Goal: Task Accomplishment & Management: Manage account settings

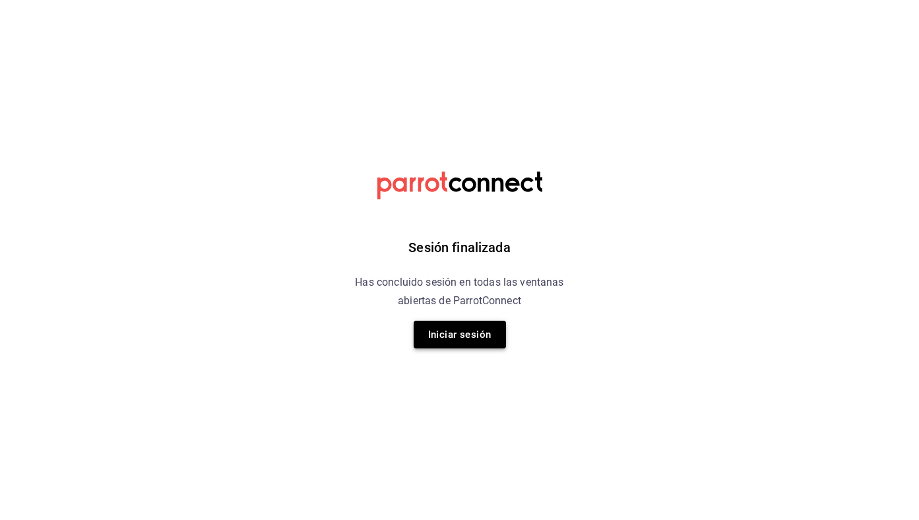
click at [482, 346] on button "Iniciar sesión" at bounding box center [460, 335] width 92 height 28
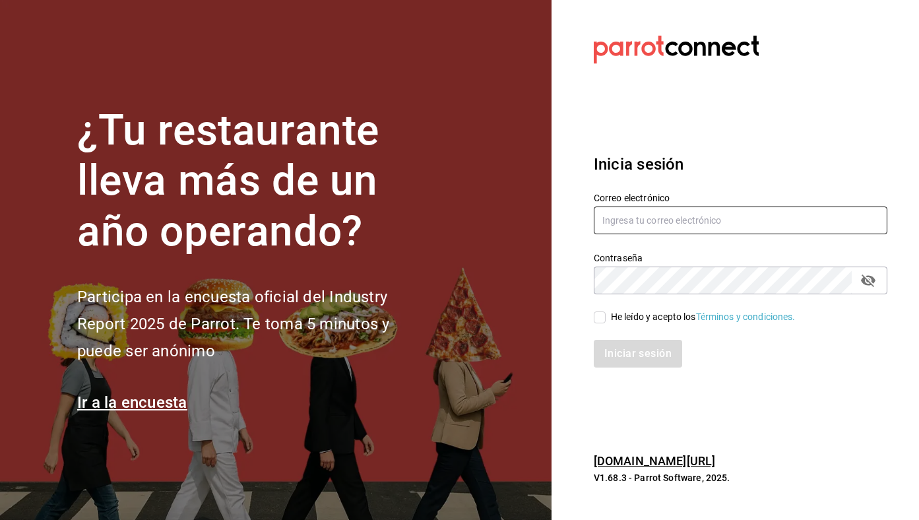
click at [674, 220] on input "text" at bounding box center [741, 220] width 294 height 28
click at [711, 226] on input "text" at bounding box center [741, 220] width 294 height 28
type input "[EMAIL_ADDRESS][DOMAIN_NAME]"
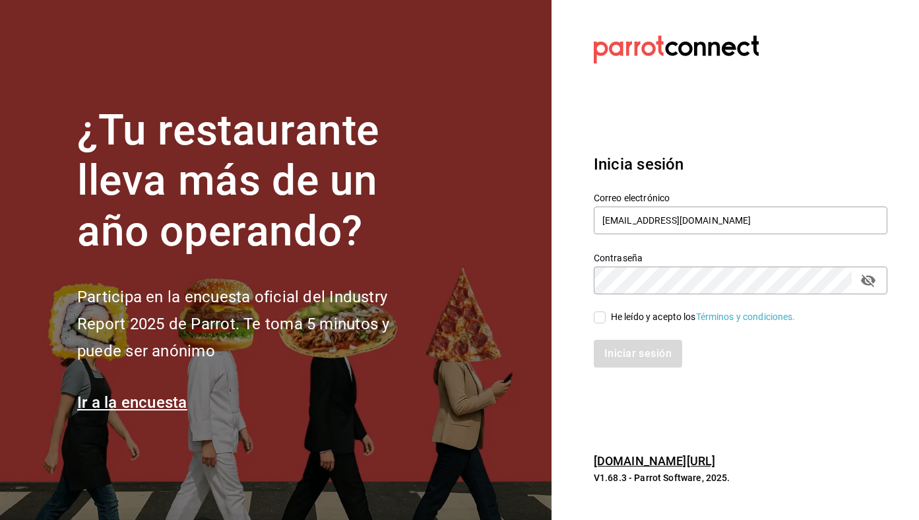
click at [667, 317] on div "He leído y acepto los Términos y condiciones." at bounding box center [703, 317] width 185 height 14
click at [606, 317] on input "He leído y acepto los Términos y condiciones." at bounding box center [600, 317] width 12 height 12
checkbox input "true"
click at [645, 349] on button "Iniciar sesión" at bounding box center [639, 354] width 90 height 28
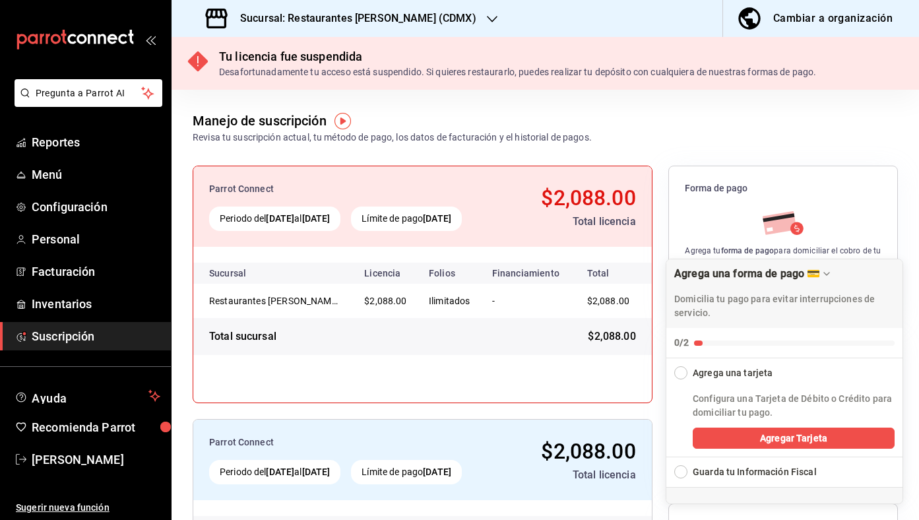
click at [350, 13] on h3 "Sucursal: Restaurantes [PERSON_NAME] (CDMX)" at bounding box center [353, 19] width 247 height 16
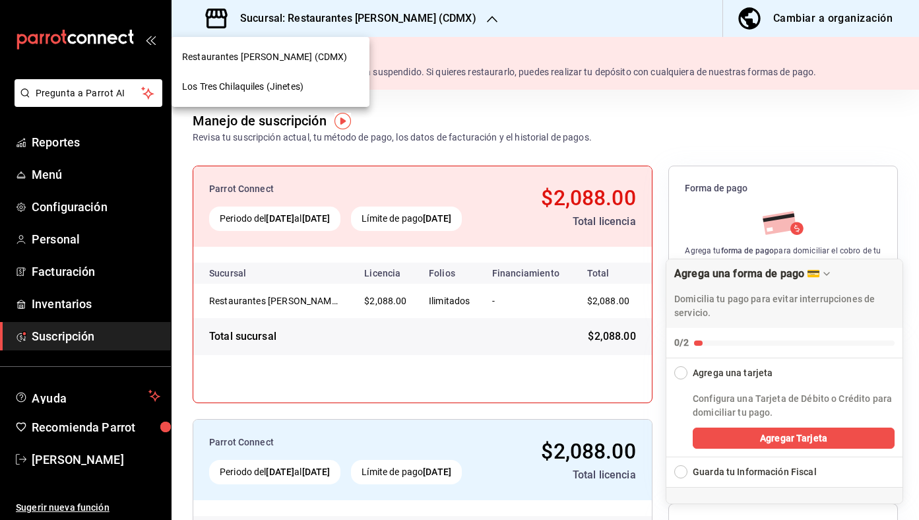
click at [332, 89] on div "Los Tres Chilaquiles (Jinetes)" at bounding box center [270, 87] width 177 height 14
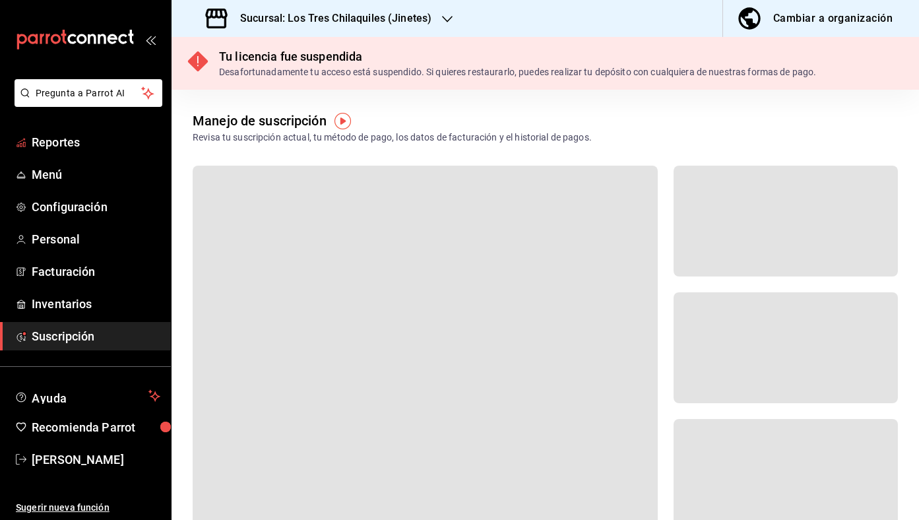
click at [96, 139] on span "Reportes" at bounding box center [96, 142] width 129 height 18
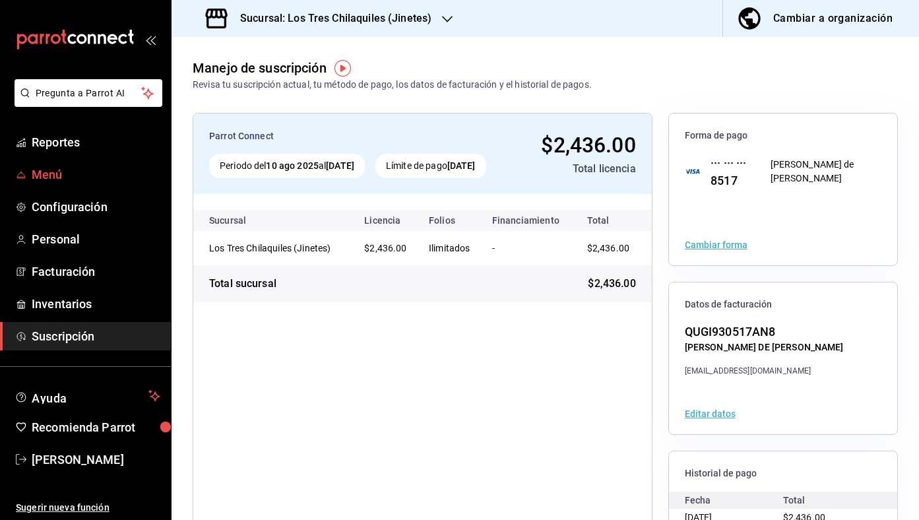
click at [80, 172] on span "Menú" at bounding box center [96, 175] width 129 height 18
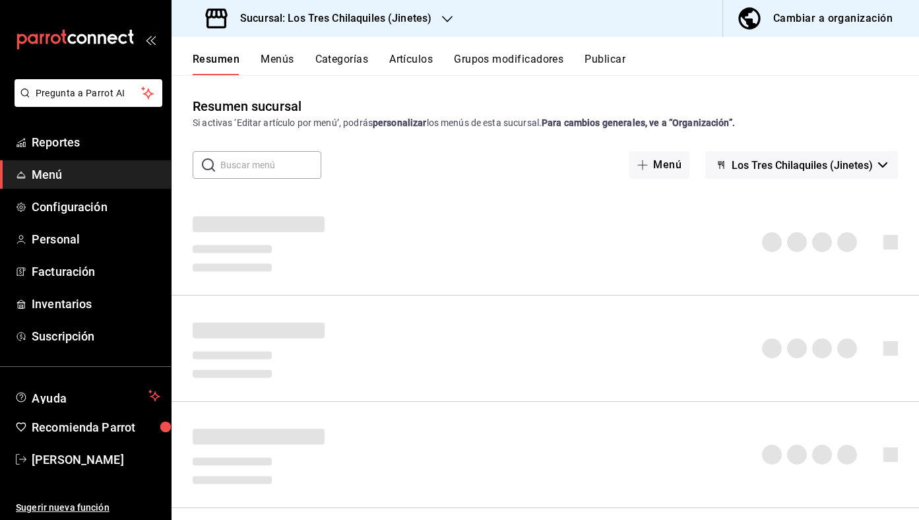
click at [423, 61] on button "Artículos" at bounding box center [411, 64] width 44 height 22
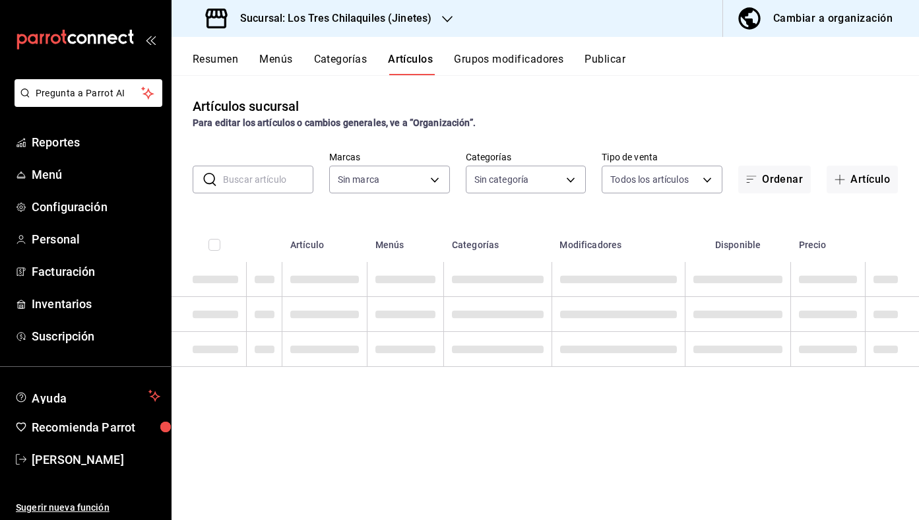
type input "d7910c5e-c6f7-48fa-adda-900847dc7e4e,b695be58-cc6c-4c57-a93d-9c38e75c8bd0"
click at [276, 174] on input "text" at bounding box center [268, 179] width 90 height 26
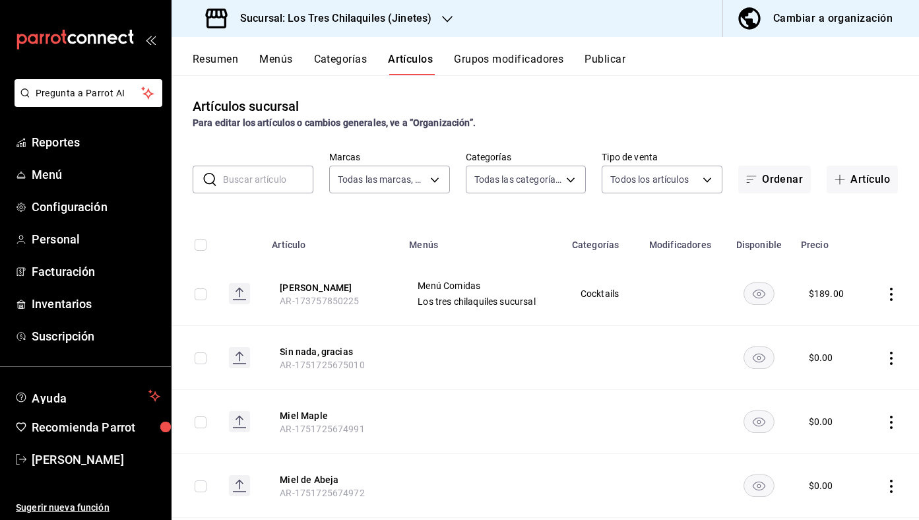
type input "c63cb5ca-42d6-4e0c-8a32-2021ff6a48b4,e3852cc3-f5f8-468c-af5f-019ad37b9ba3,5c7d1…"
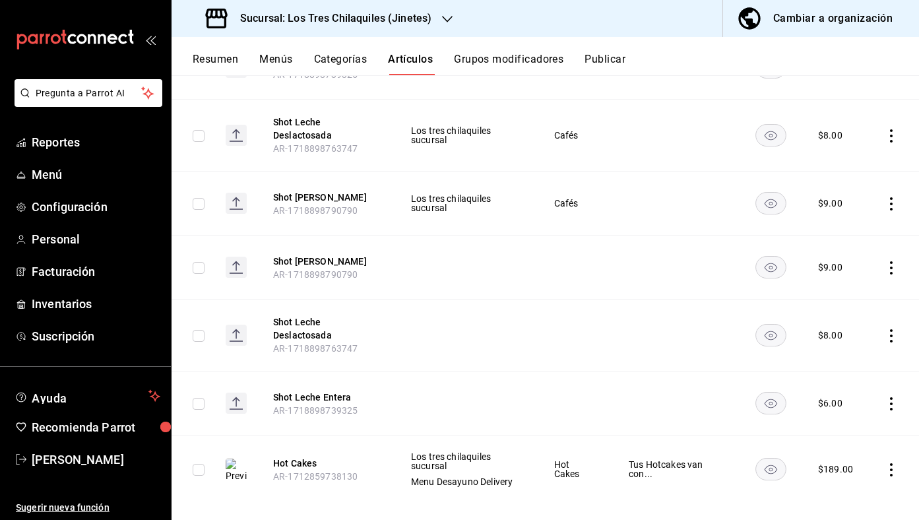
scroll to position [241, 0]
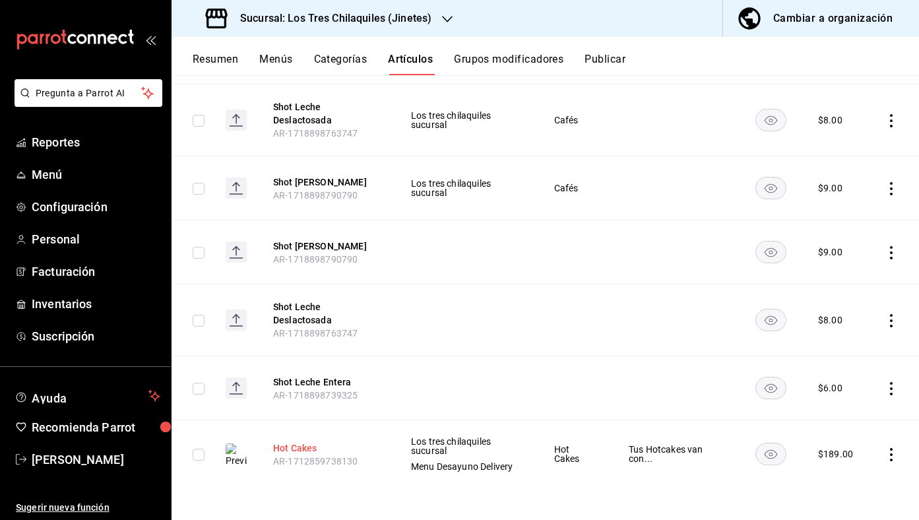
type input "hot"
click at [314, 450] on button "Hot Cakes" at bounding box center [326, 447] width 106 height 13
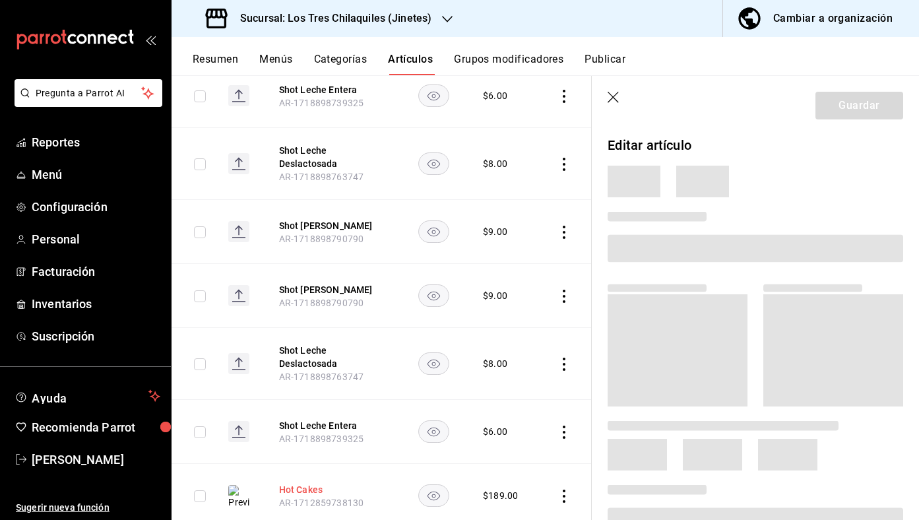
scroll to position [237, 0]
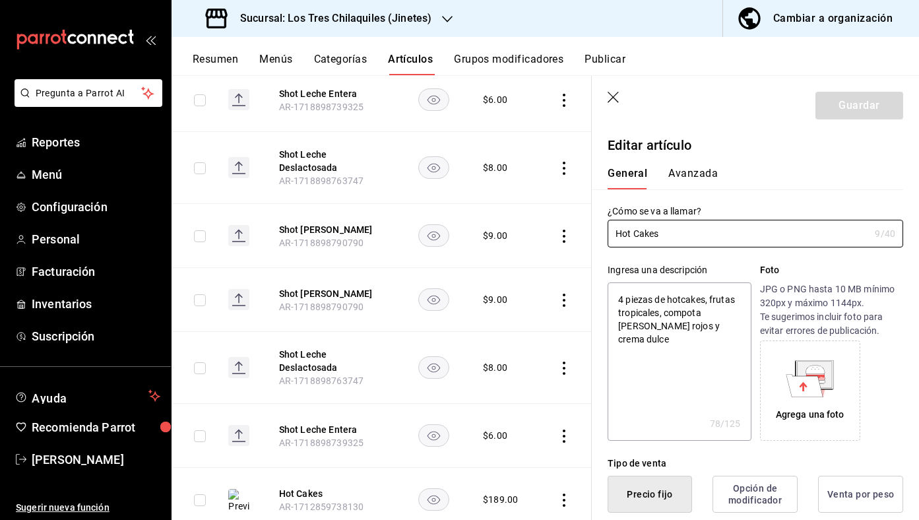
type textarea "x"
type input "$189.00"
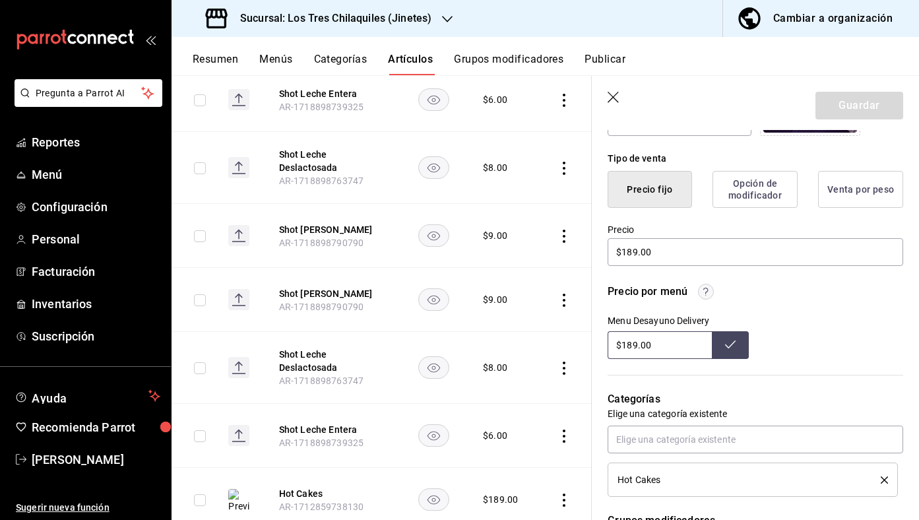
scroll to position [253, 0]
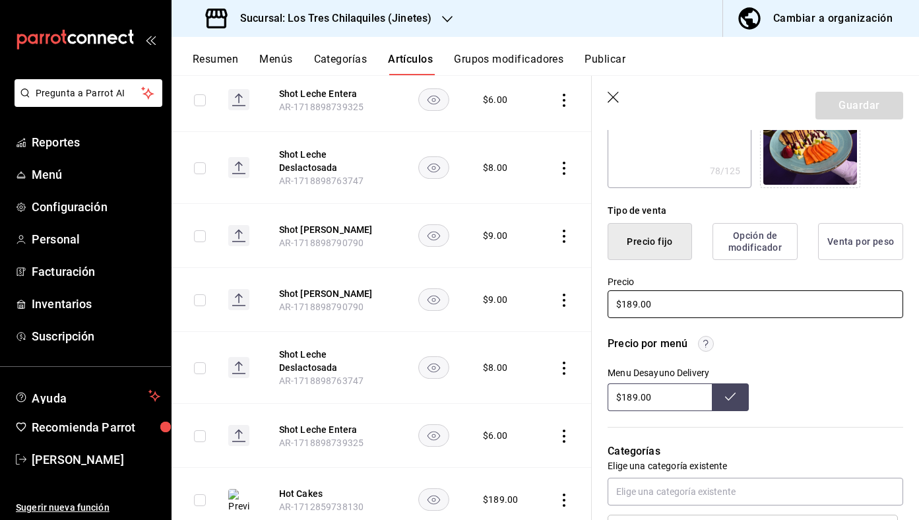
click at [629, 303] on input "$189.00" at bounding box center [756, 304] width 296 height 28
type textarea "x"
type input "$19.00"
type textarea "x"
type input "$169.00"
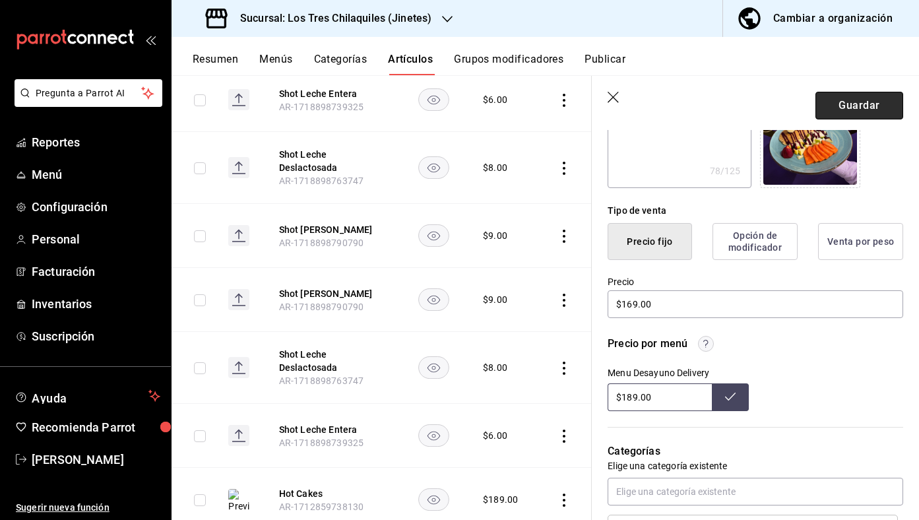
click at [855, 101] on button "Guardar" at bounding box center [859, 106] width 88 height 28
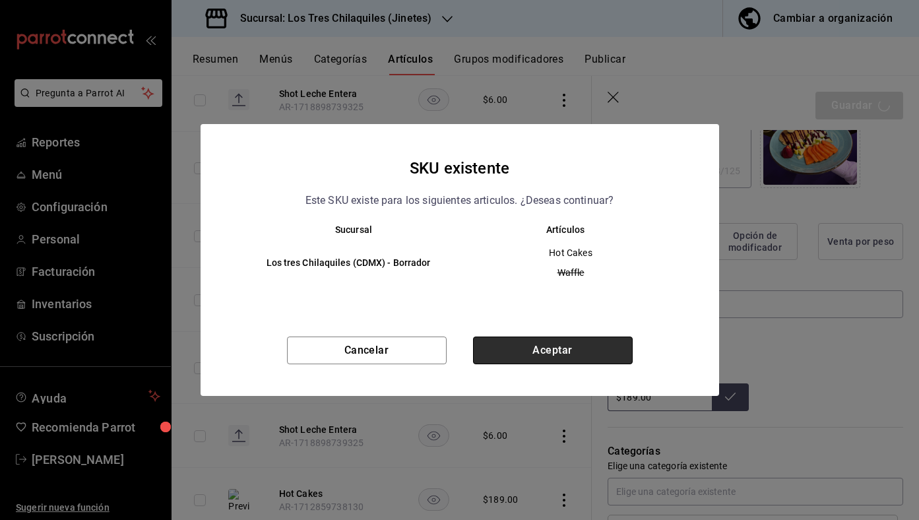
click at [578, 357] on button "Aceptar" at bounding box center [553, 350] width 160 height 28
type textarea "x"
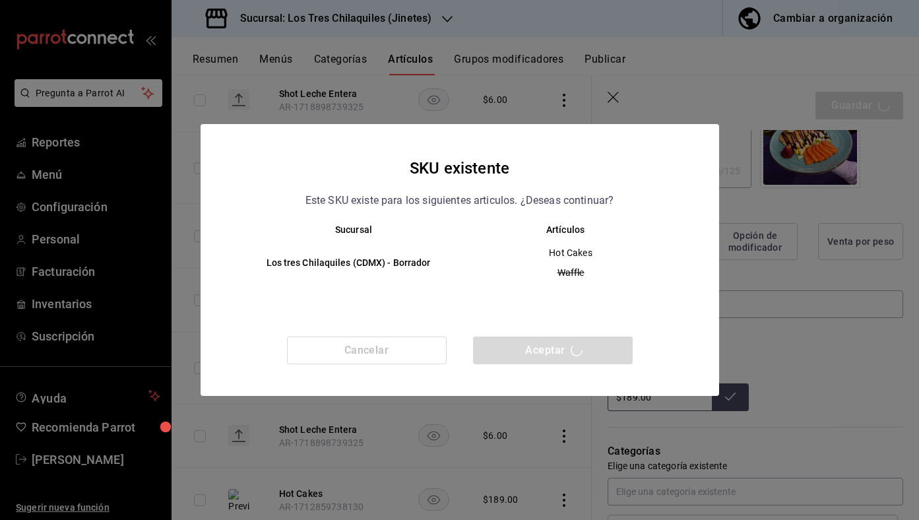
type textarea "x"
type input "AR-1755809085533"
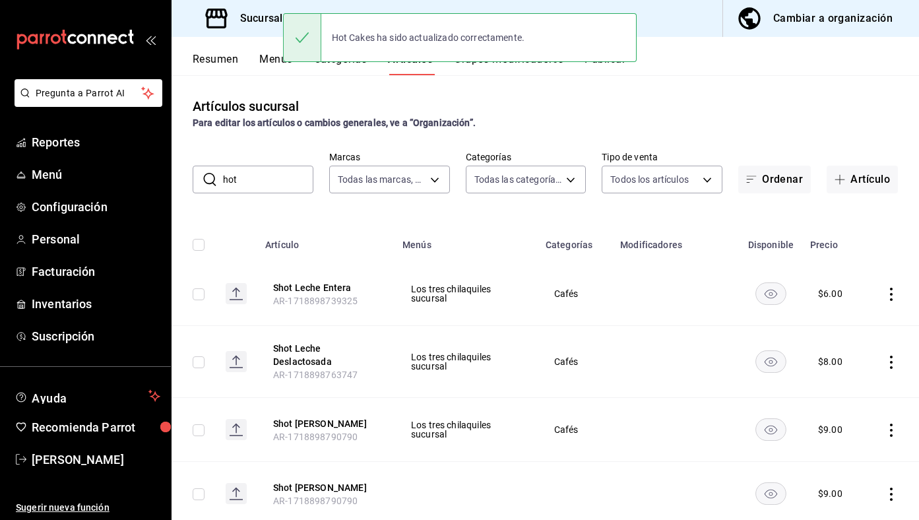
click at [614, 64] on div "Hot Cakes ha sido actualizado correctamente." at bounding box center [460, 37] width 354 height 57
click at [616, 70] on button "Publicar" at bounding box center [604, 64] width 41 height 22
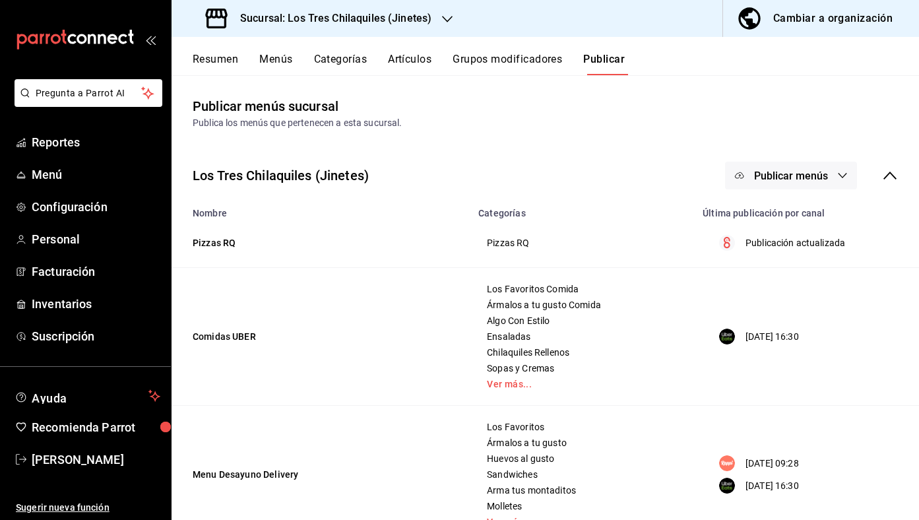
click at [800, 173] on span "Publicar menús" at bounding box center [791, 176] width 74 height 13
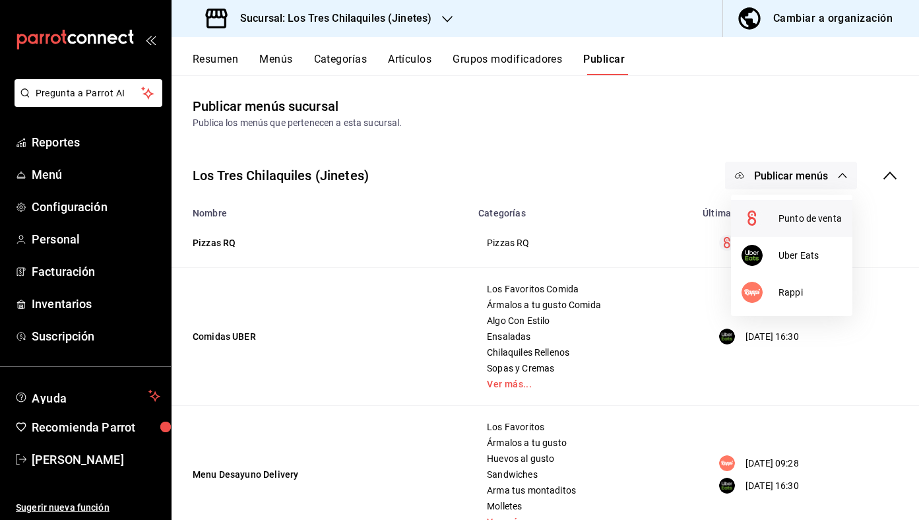
click at [817, 225] on li "Punto de venta" at bounding box center [791, 218] width 121 height 37
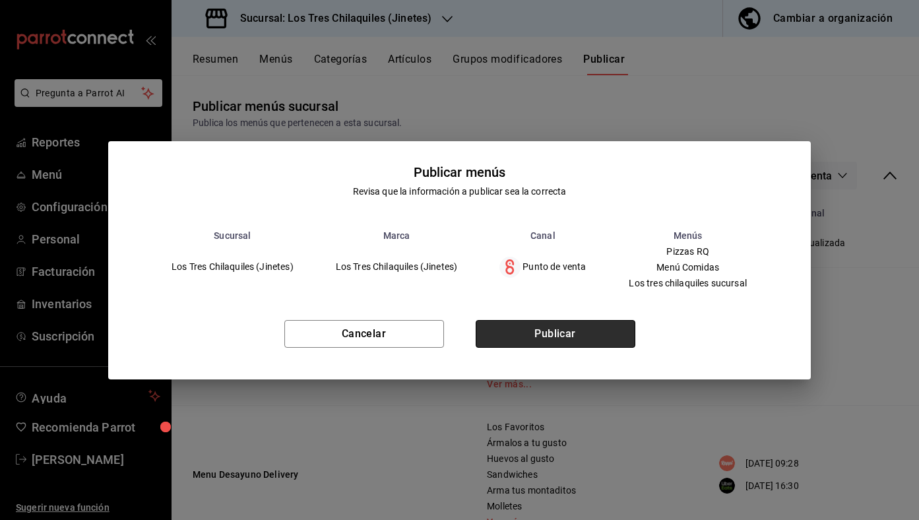
click at [605, 332] on button "Publicar" at bounding box center [556, 334] width 160 height 28
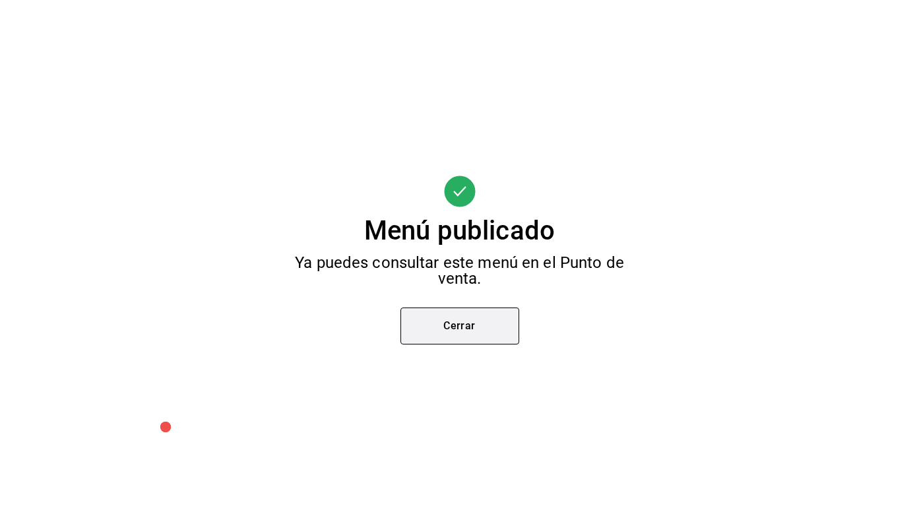
click at [509, 331] on button "Cerrar" at bounding box center [459, 325] width 119 height 37
